Goal: Task Accomplishment & Management: Use online tool/utility

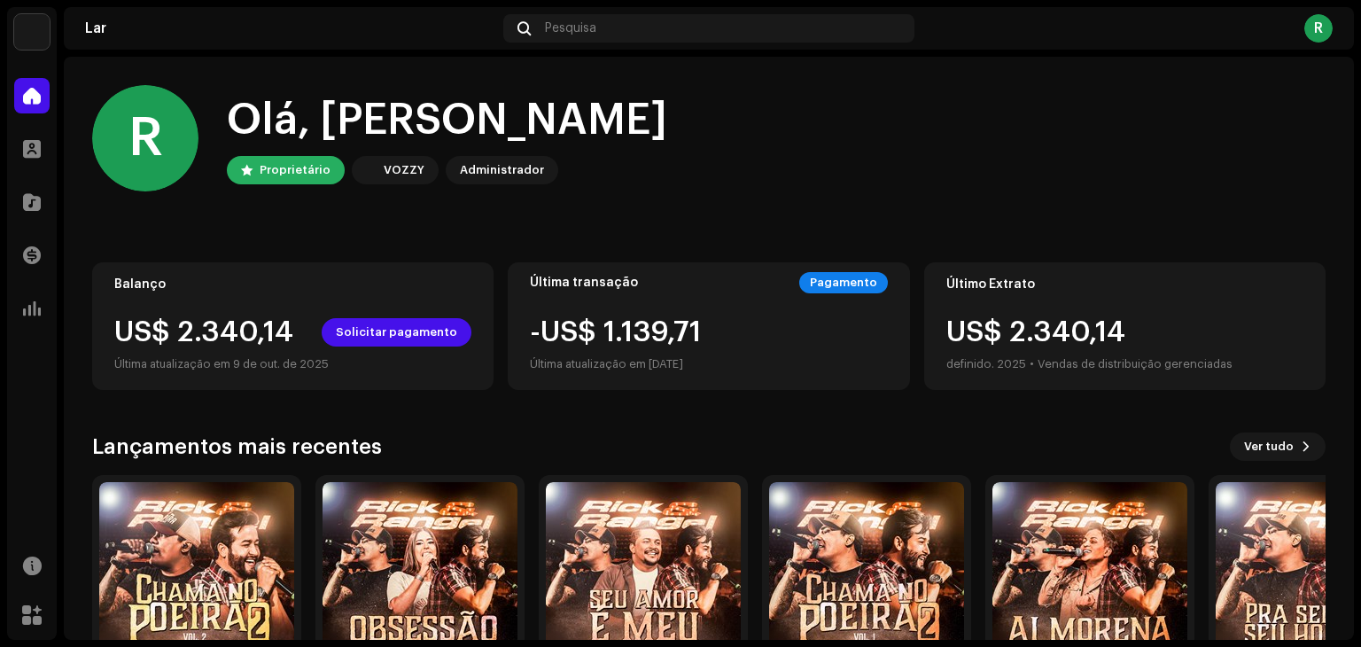
click at [1048, 150] on div "R Olá, Rick e Rangel Proprietário VOZZY Administrador" at bounding box center [709, 138] width 1234 height 106
click at [407, 338] on font "Solicitar pagamento" at bounding box center [396, 332] width 121 height 12
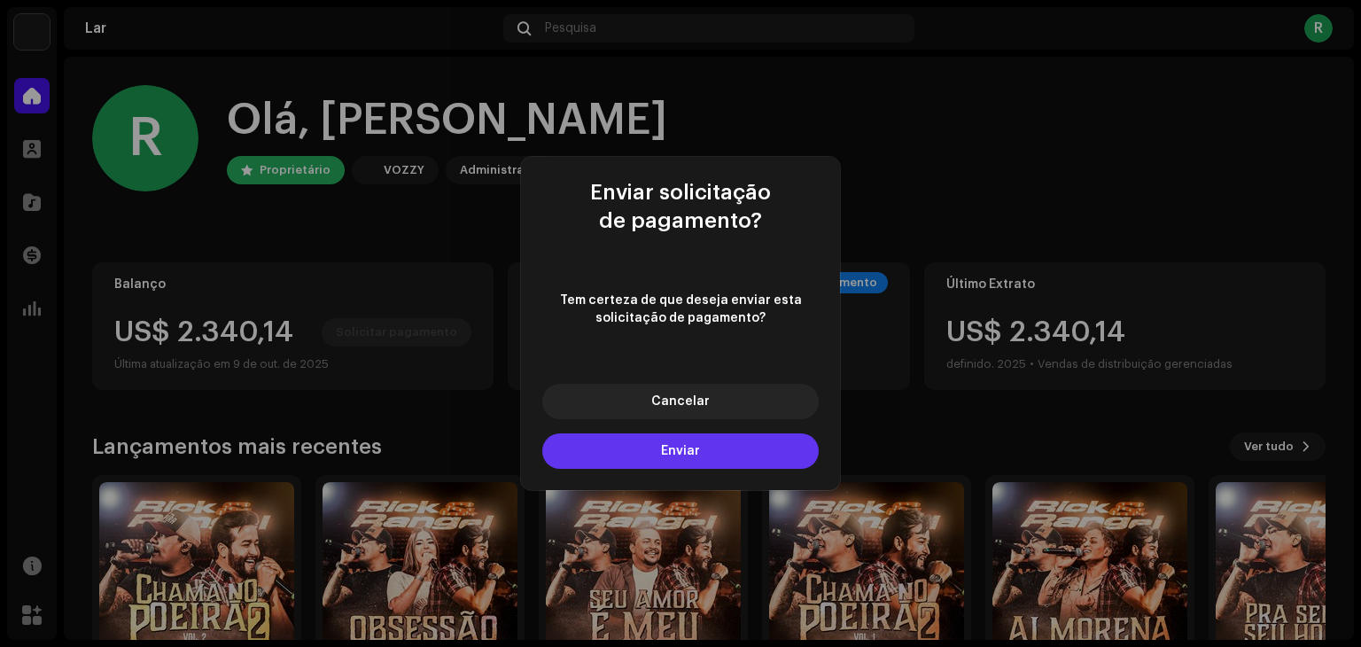
click at [615, 450] on button "Enviar" at bounding box center [680, 450] width 276 height 35
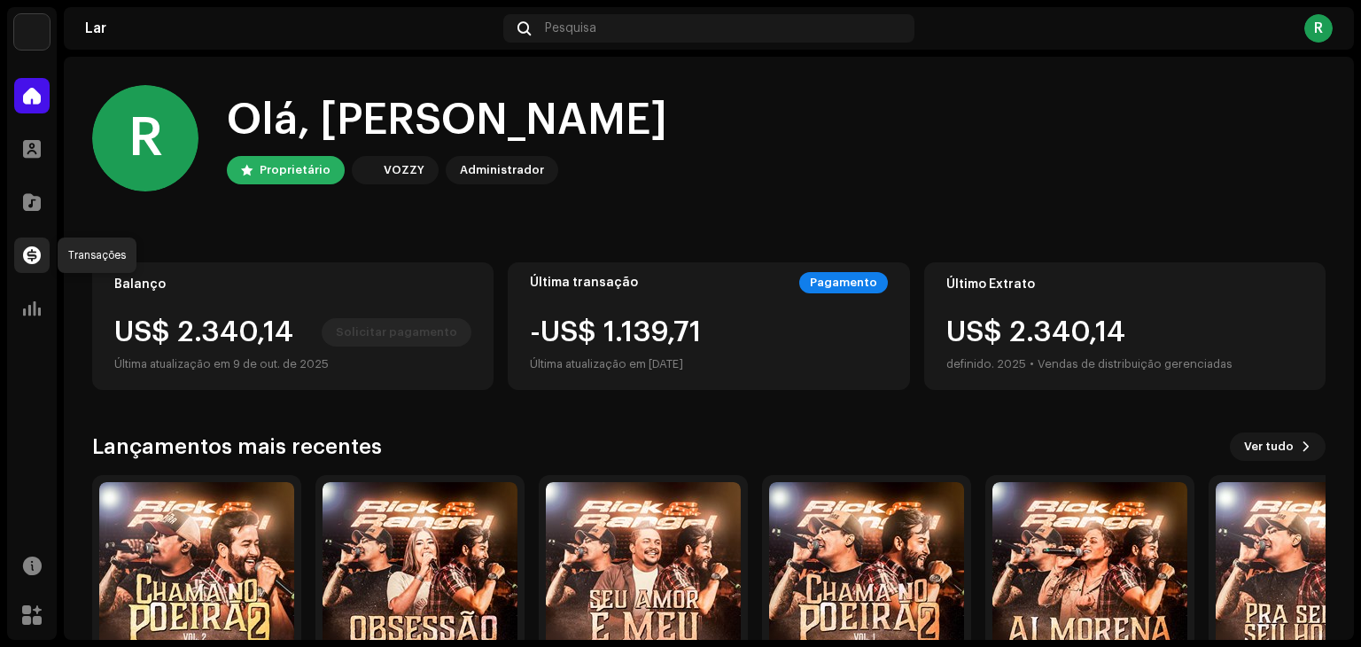
click at [28, 255] on span at bounding box center [32, 255] width 18 height 14
